Goal: Contribute content

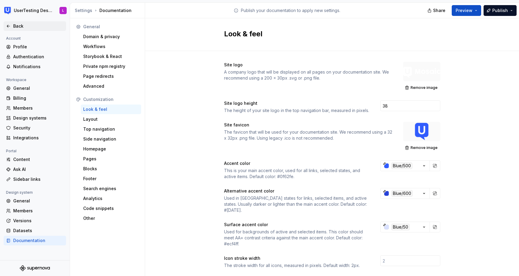
click at [8, 26] on icon at bounding box center [8, 26] width 5 height 5
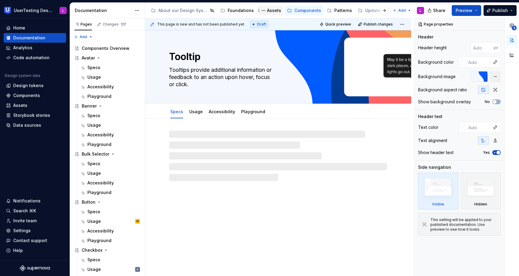
click at [272, 12] on div "Assets" at bounding box center [274, 11] width 14 height 6
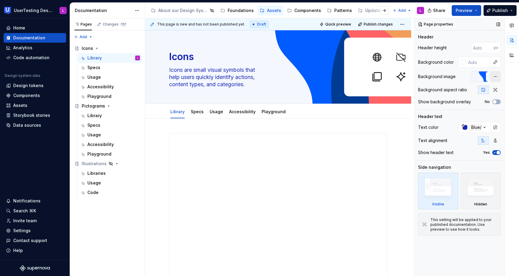
click at [495, 77] on button "button" at bounding box center [494, 76] width 11 height 11
type textarea "*"
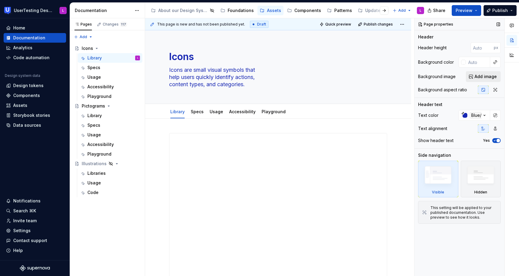
click at [482, 77] on span "Add image" at bounding box center [485, 77] width 22 height 6
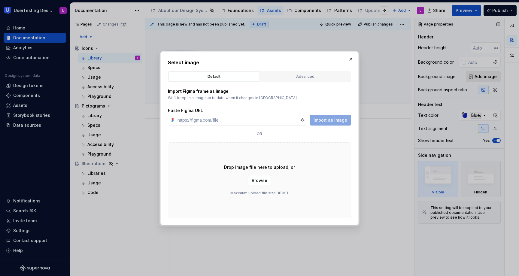
type input "[URL][DOMAIN_NAME]"
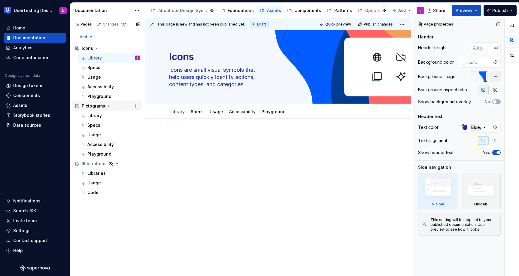
click at [97, 106] on div "Pictograms" at bounding box center [93, 106] width 23 height 6
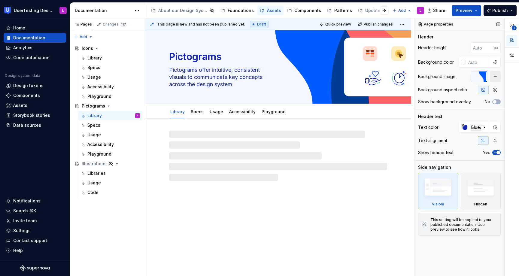
click at [494, 77] on button "button" at bounding box center [494, 76] width 11 height 11
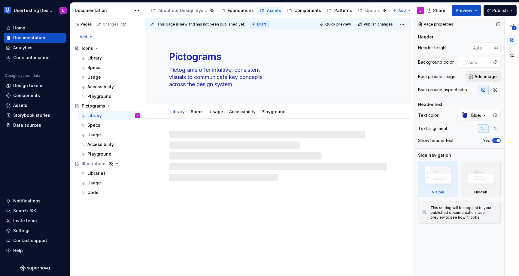
type textarea "*"
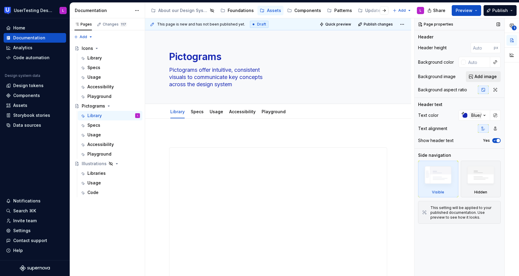
click at [478, 77] on span "Add image" at bounding box center [485, 77] width 22 height 6
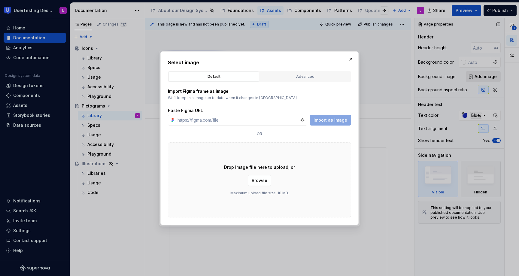
type input "[URL][DOMAIN_NAME]"
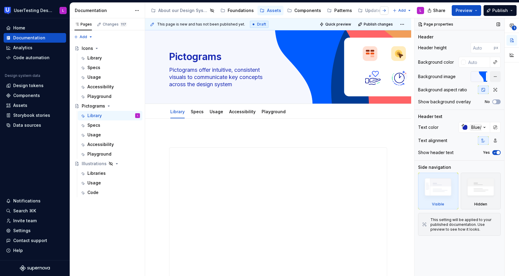
click at [384, 10] on button "button" at bounding box center [384, 10] width 8 height 8
click at [227, 11] on div "Guidelines" at bounding box center [235, 11] width 23 height 6
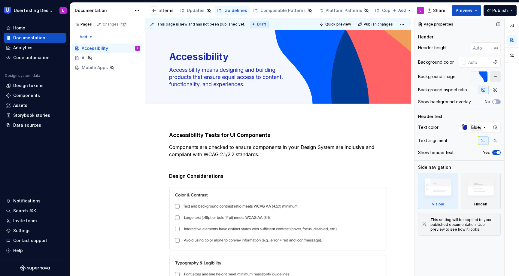
click at [496, 74] on button "button" at bounding box center [494, 76] width 11 height 11
type textarea "*"
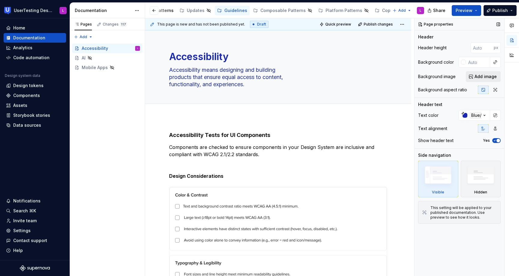
click at [479, 76] on span "Add image" at bounding box center [485, 77] width 22 height 6
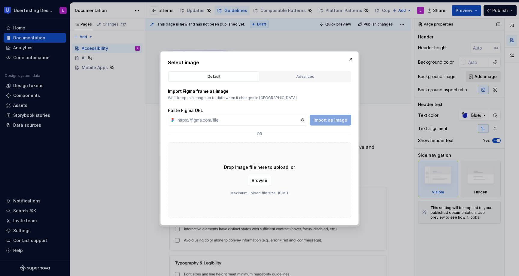
type input "[URL][DOMAIN_NAME]"
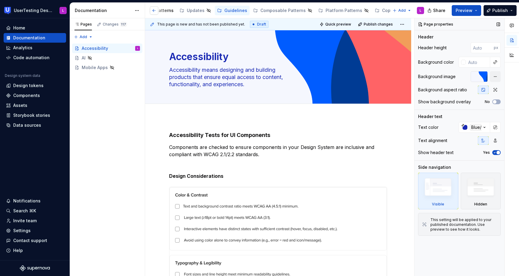
click at [152, 10] on button "button" at bounding box center [154, 10] width 8 height 8
click at [296, 8] on div "Components" at bounding box center [307, 11] width 27 height 6
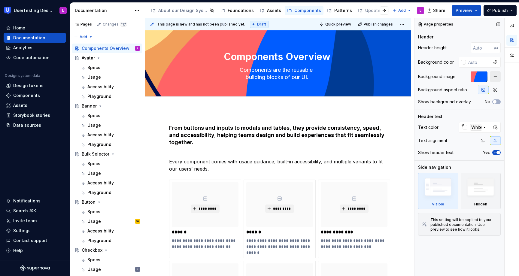
click at [494, 75] on button "button" at bounding box center [494, 76] width 11 height 11
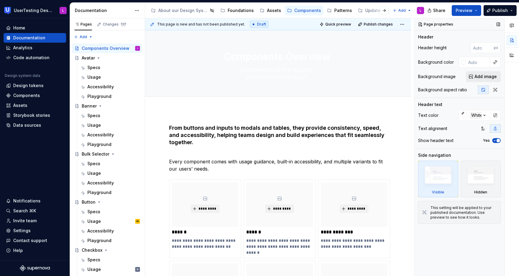
click at [478, 77] on span "Add image" at bounding box center [485, 77] width 22 height 6
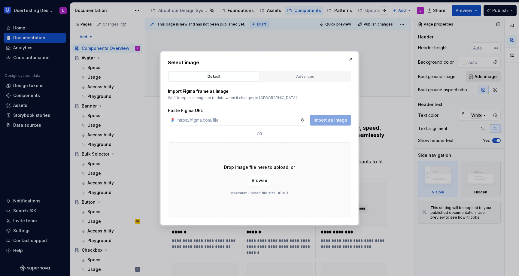
type textarea "*"
type input "[URL][DOMAIN_NAME]"
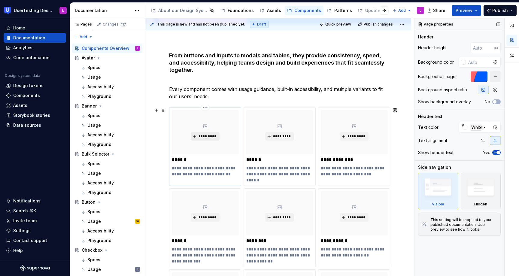
scroll to position [87, 0]
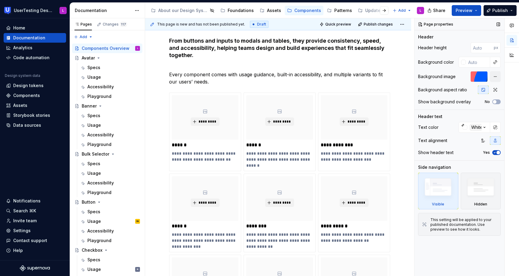
type textarea "*"
